Goal: Information Seeking & Learning: Learn about a topic

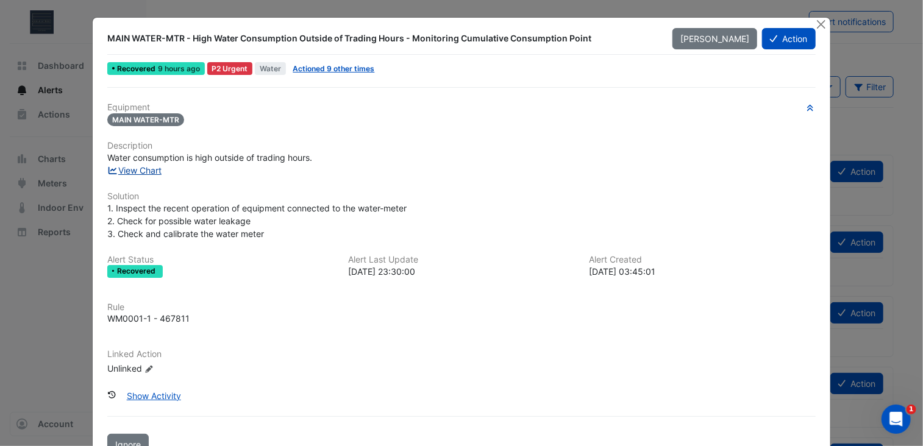
click at [154, 169] on link "View Chart" at bounding box center [134, 170] width 54 height 10
